Goal: Task Accomplishment & Management: Use online tool/utility

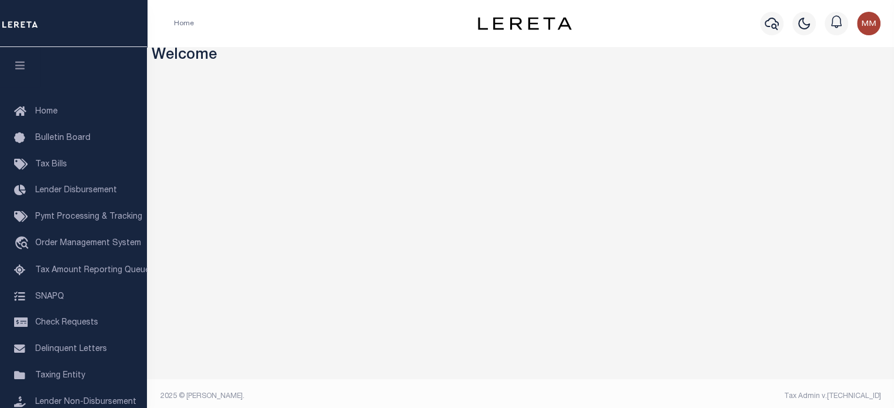
scroll to position [167, 0]
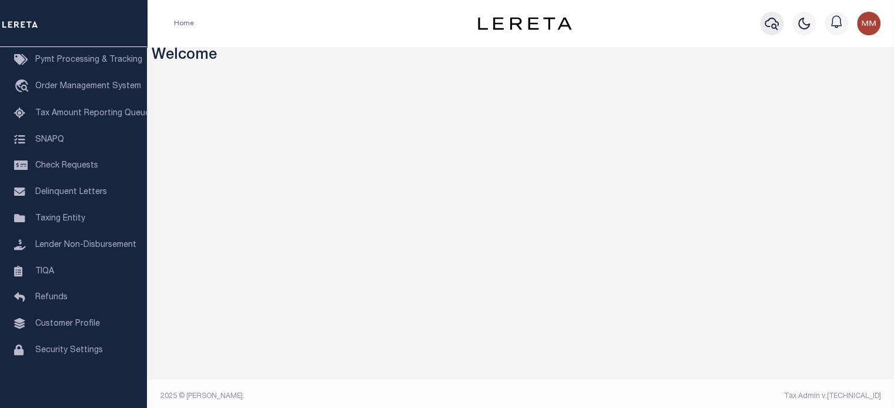
click at [775, 16] on button "button" at bounding box center [772, 24] width 24 height 24
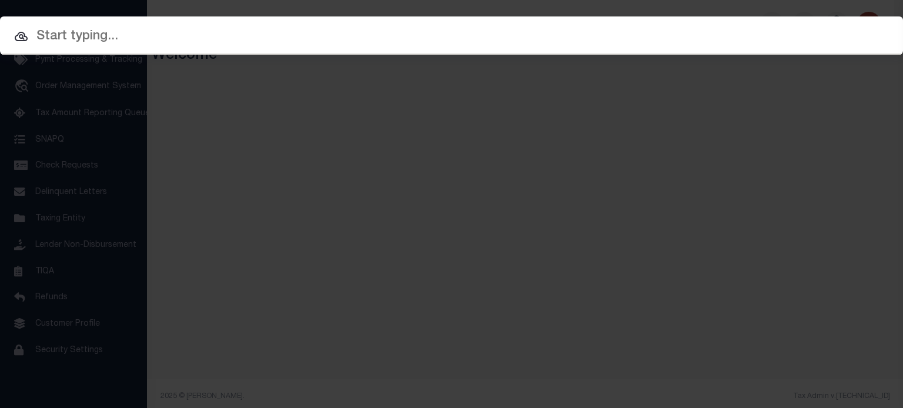
click at [468, 29] on input "text" at bounding box center [451, 36] width 903 height 21
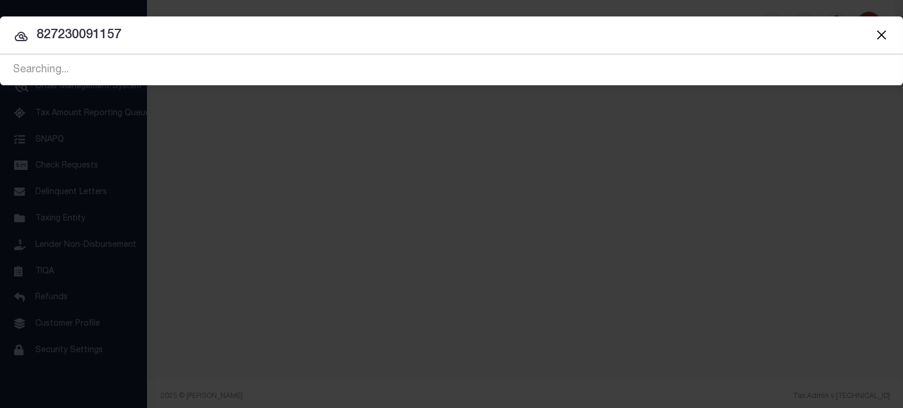
type input "827230091157"
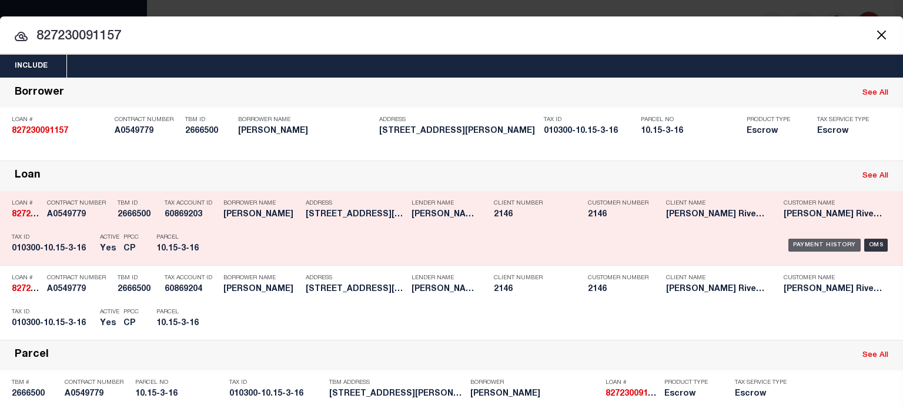
click at [819, 239] on div "Payment History" at bounding box center [824, 245] width 72 height 13
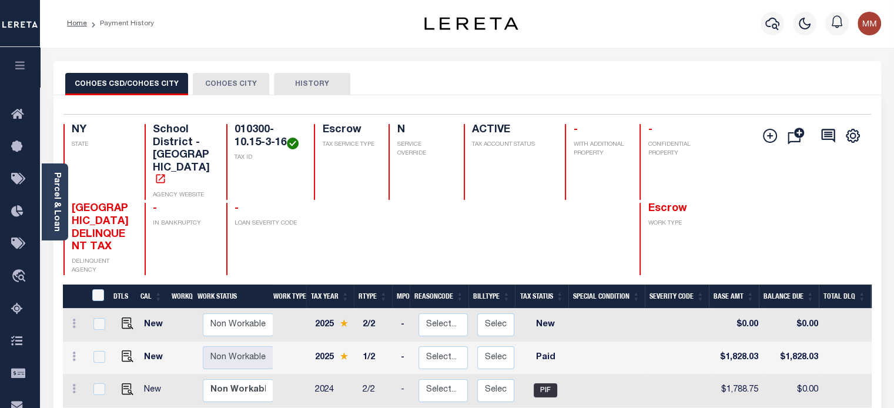
click at [244, 88] on button "COHOES CITY" at bounding box center [231, 84] width 76 height 22
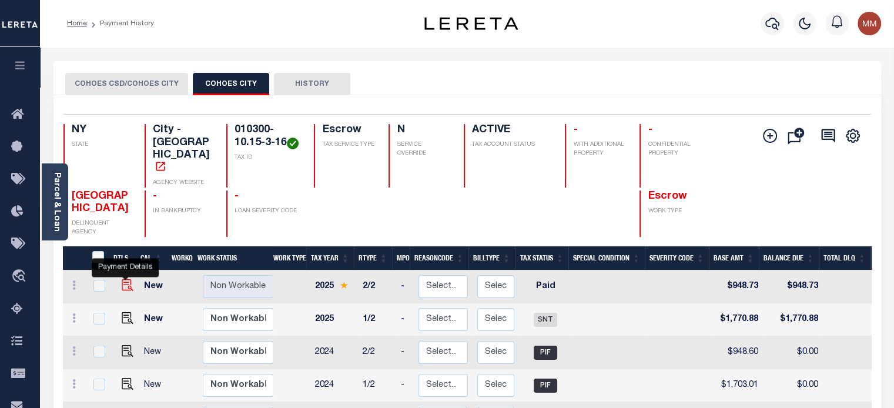
click at [128, 279] on img "" at bounding box center [128, 285] width 12 height 12
checkbox input "true"
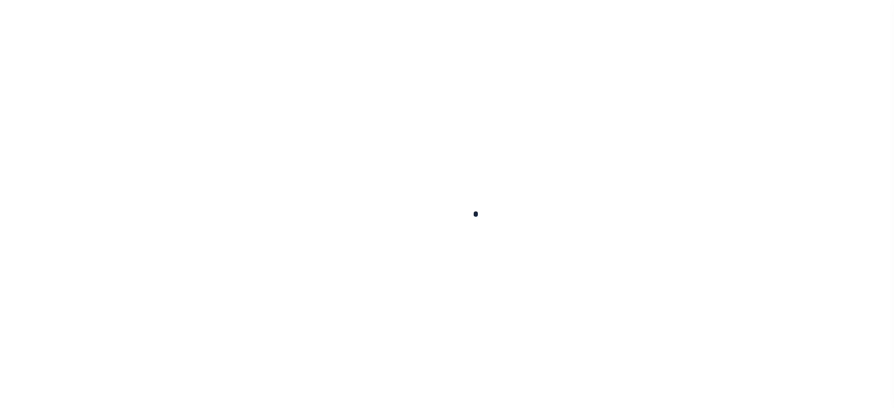
checkbox input "false"
type input "0002261"
type input "[DATE]"
select select "PYD"
type input "$948.73"
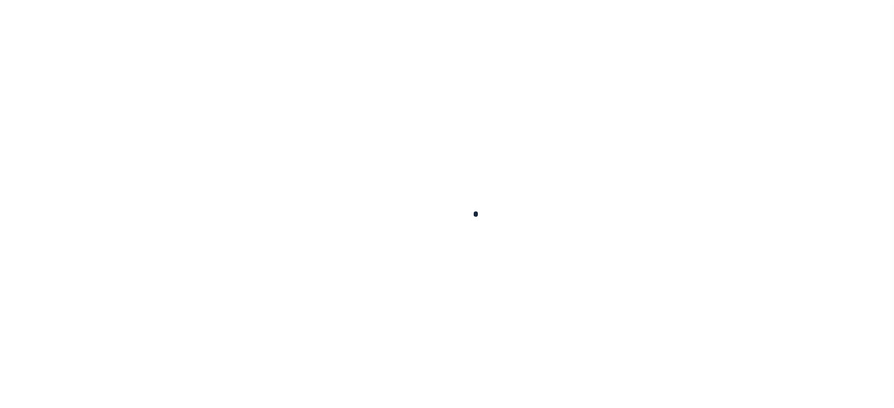
type input "$948.73"
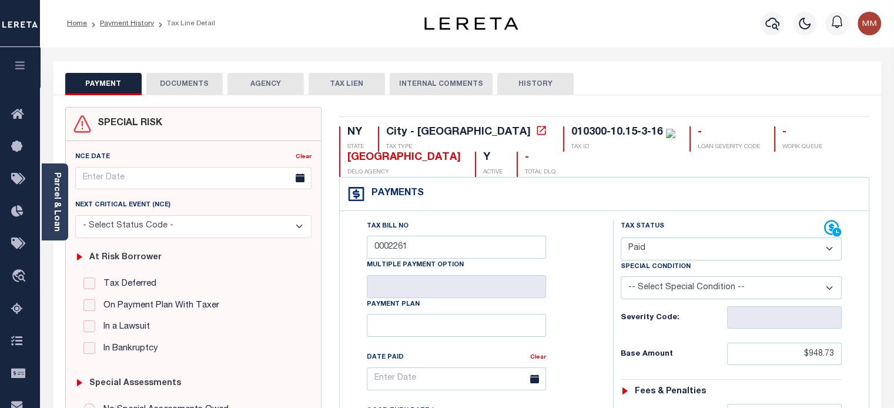
click at [24, 63] on icon "button" at bounding box center [21, 65] width 14 height 11
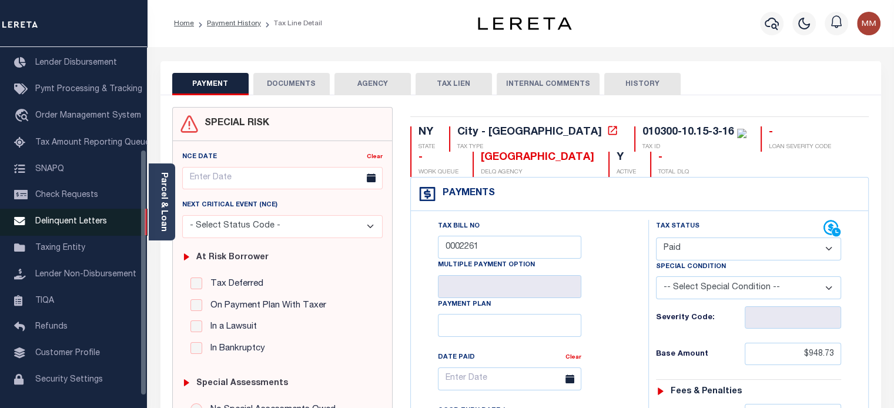
scroll to position [167, 0]
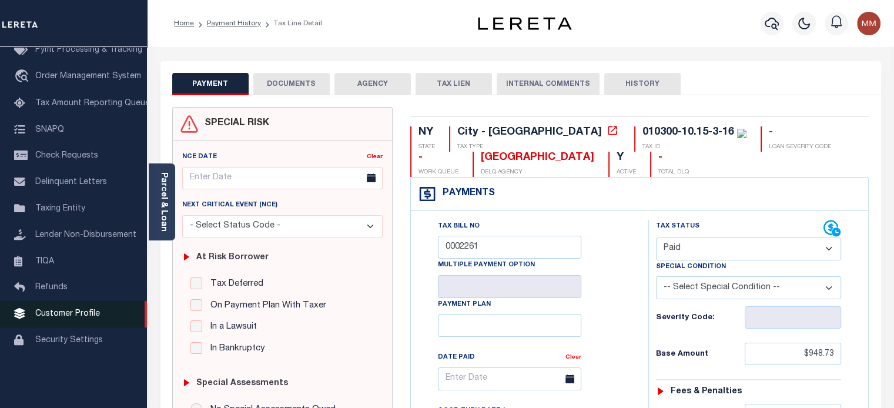
click at [71, 318] on span "Customer Profile" at bounding box center [67, 314] width 65 height 8
